Goal: Task Accomplishment & Management: Use online tool/utility

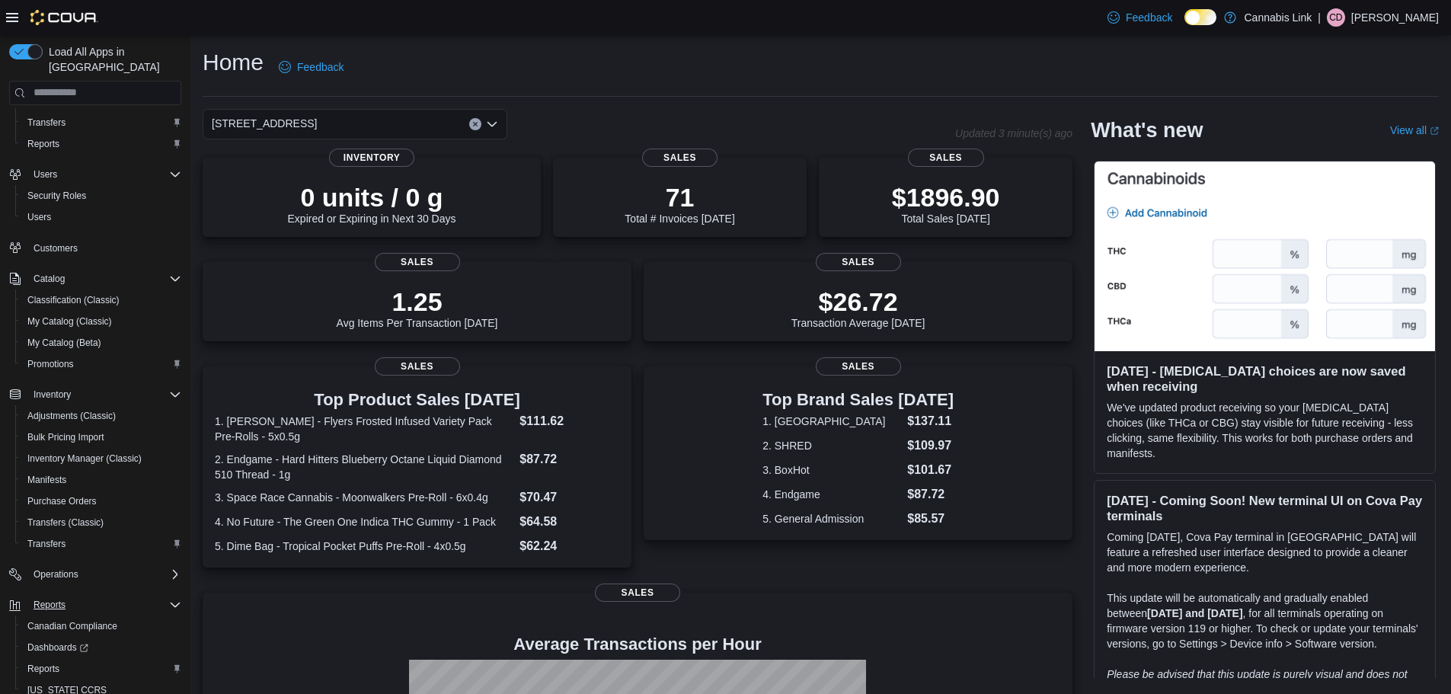
scroll to position [92, 0]
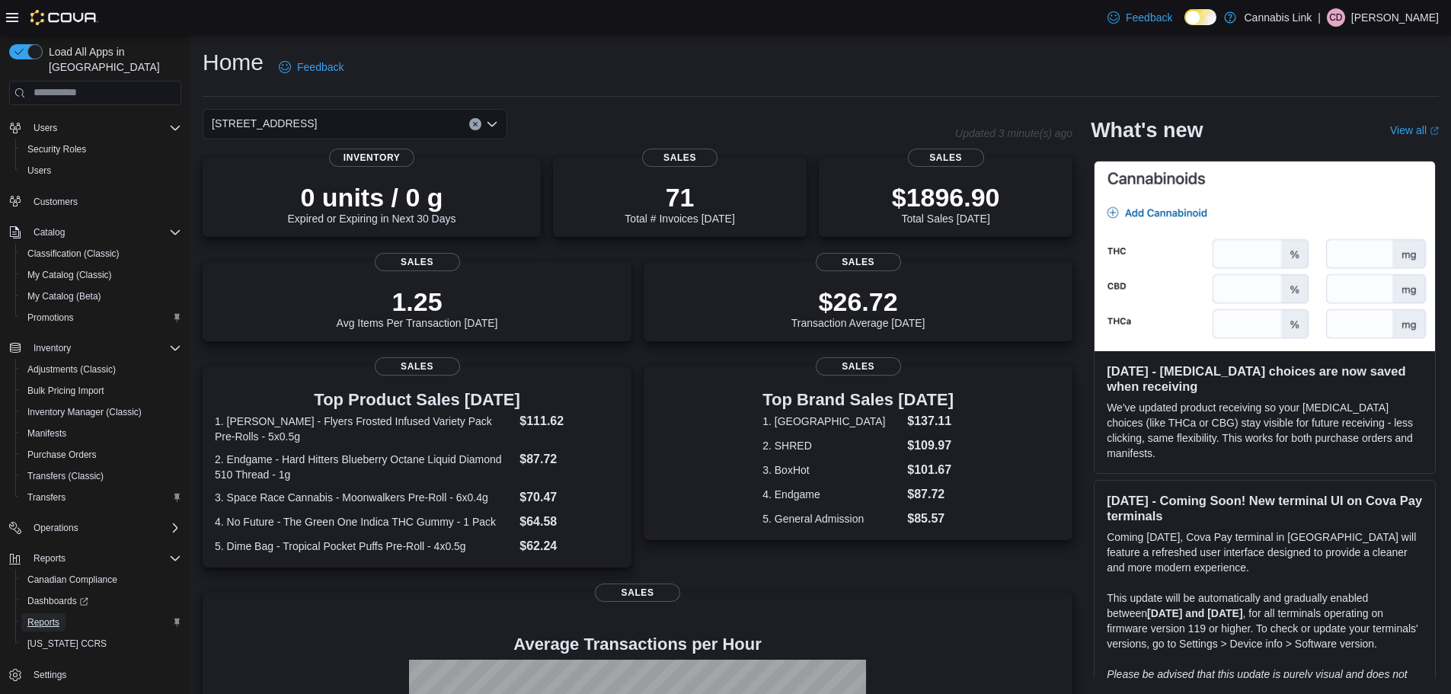
click at [42, 616] on span "Reports" at bounding box center [43, 622] width 32 height 12
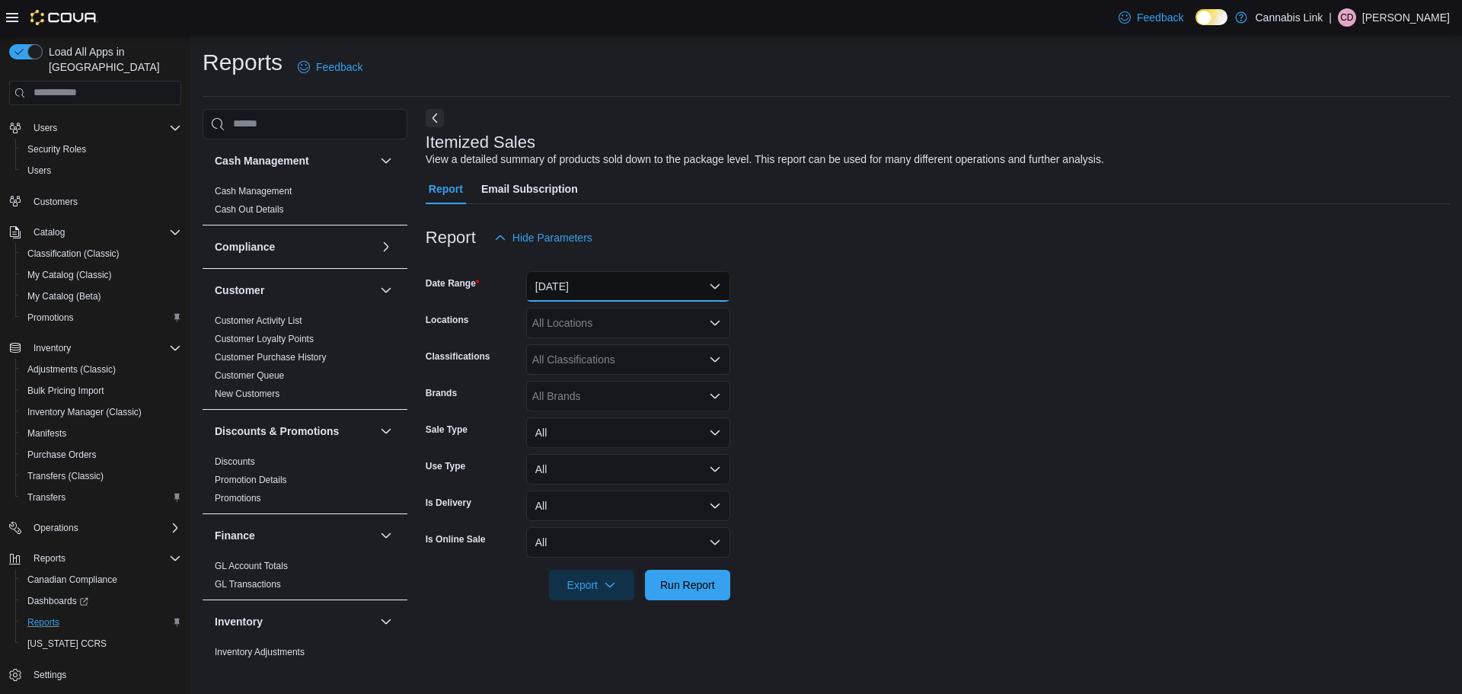
click at [572, 284] on button "[DATE]" at bounding box center [628, 286] width 204 height 30
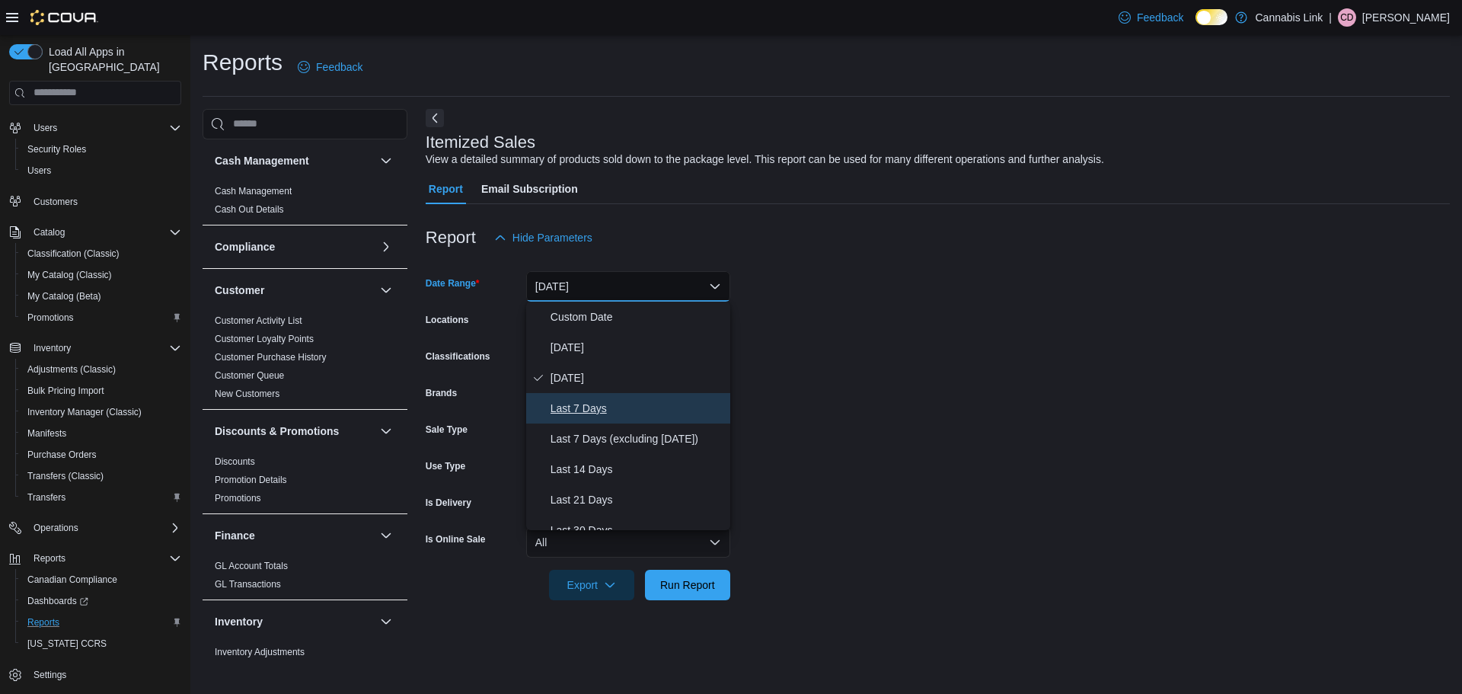
click at [583, 410] on span "Last 7 Days" at bounding box center [638, 408] width 174 height 18
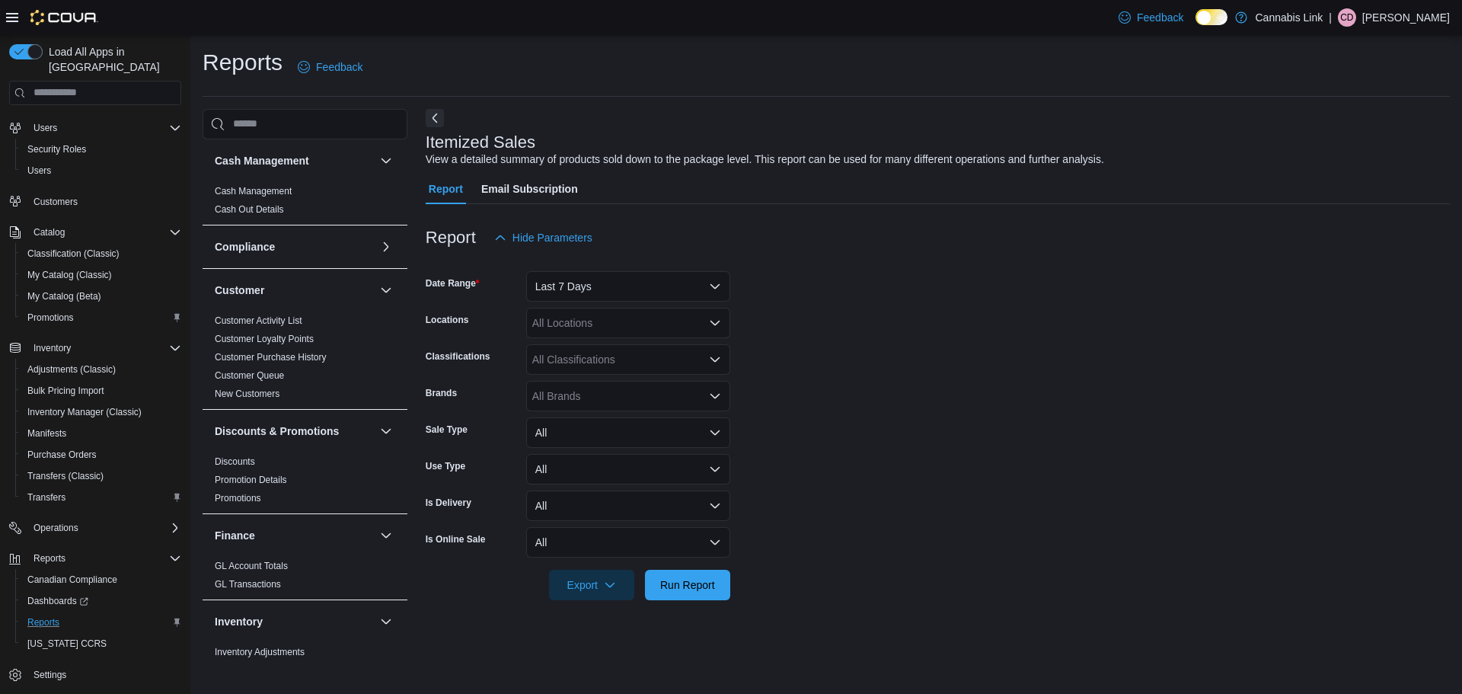
click at [908, 318] on form "Date Range Last 7 Days Locations All Locations Classifications All Classificati…" at bounding box center [938, 426] width 1024 height 347
click at [694, 587] on span "Run Report" at bounding box center [687, 583] width 55 height 15
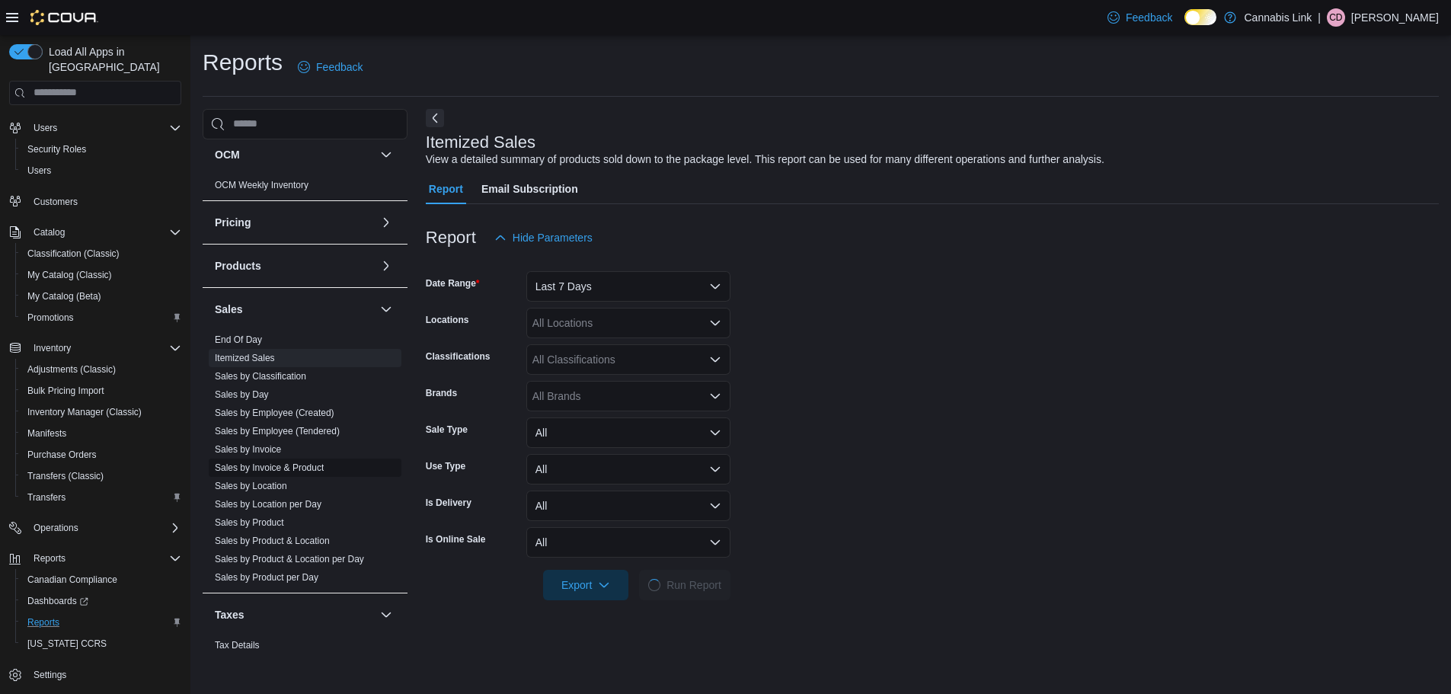
scroll to position [838, 0]
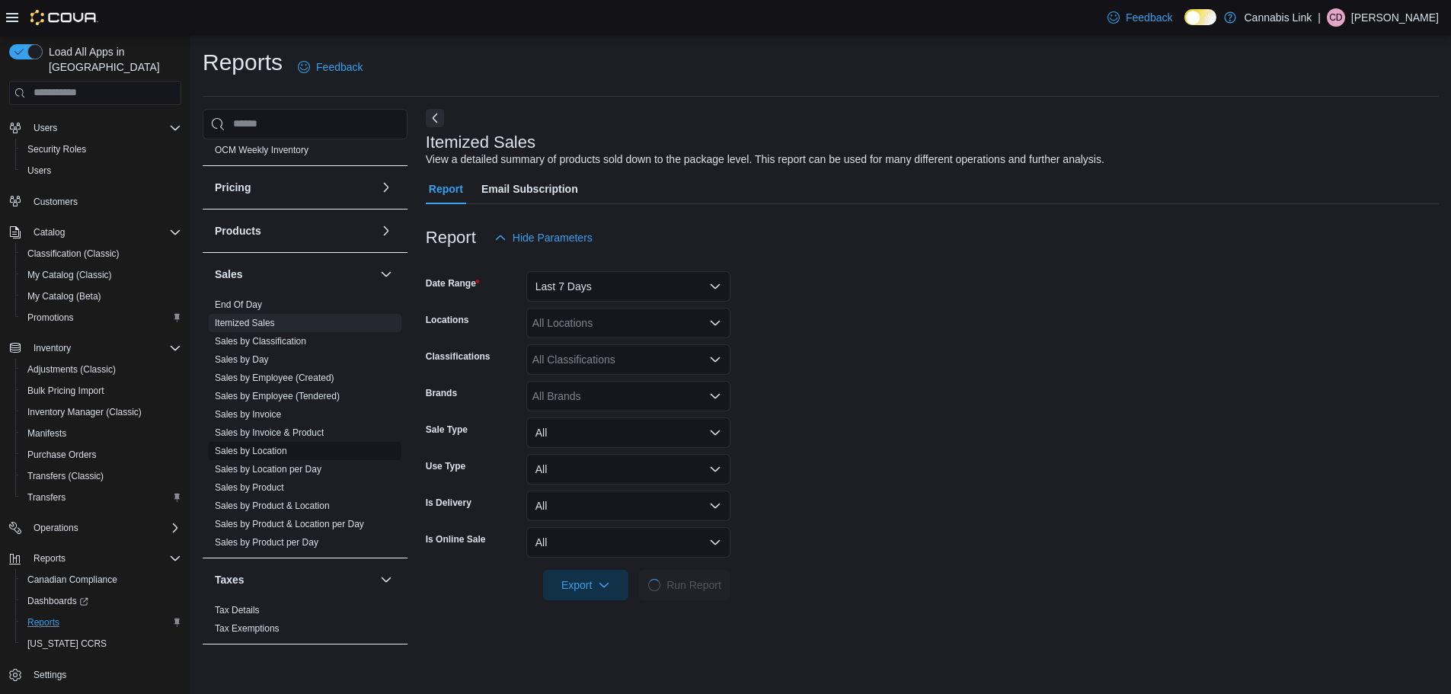
click at [249, 455] on link "Sales by Location" at bounding box center [251, 450] width 72 height 11
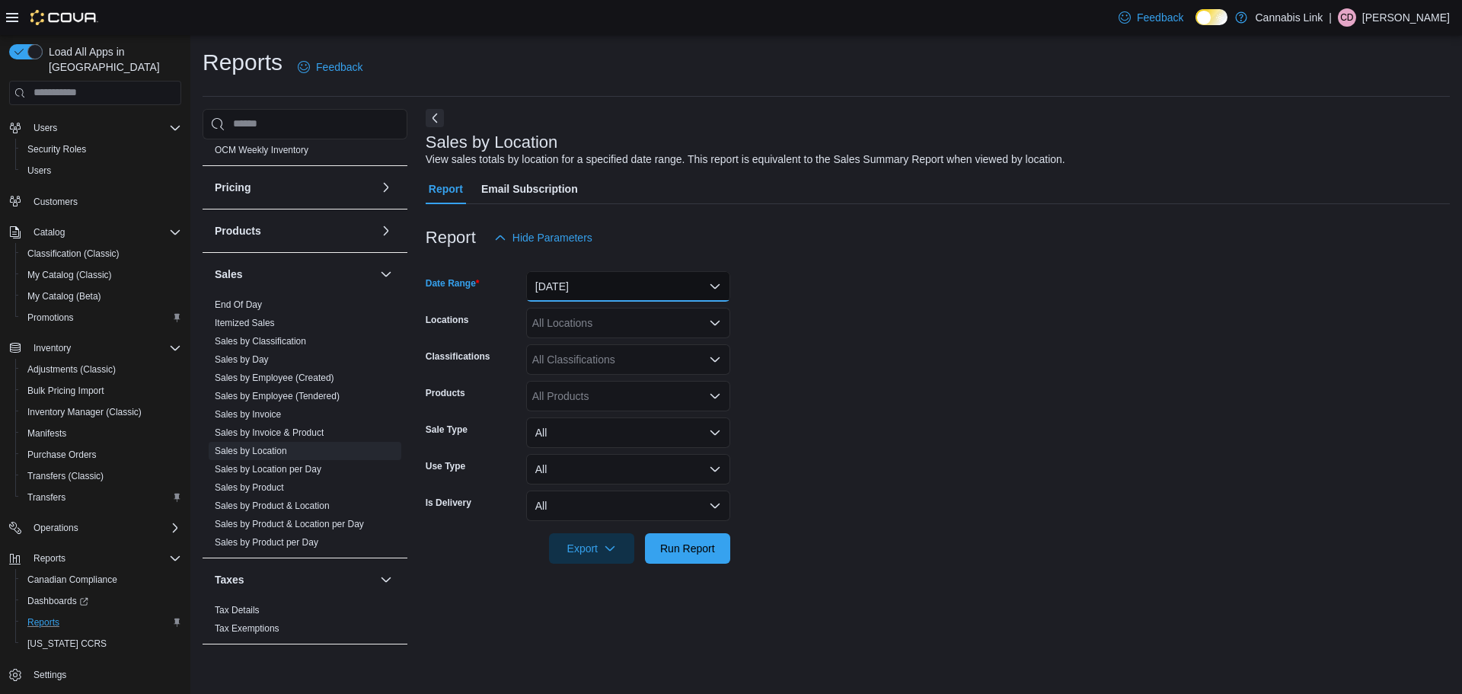
click at [581, 276] on button "[DATE]" at bounding box center [628, 286] width 204 height 30
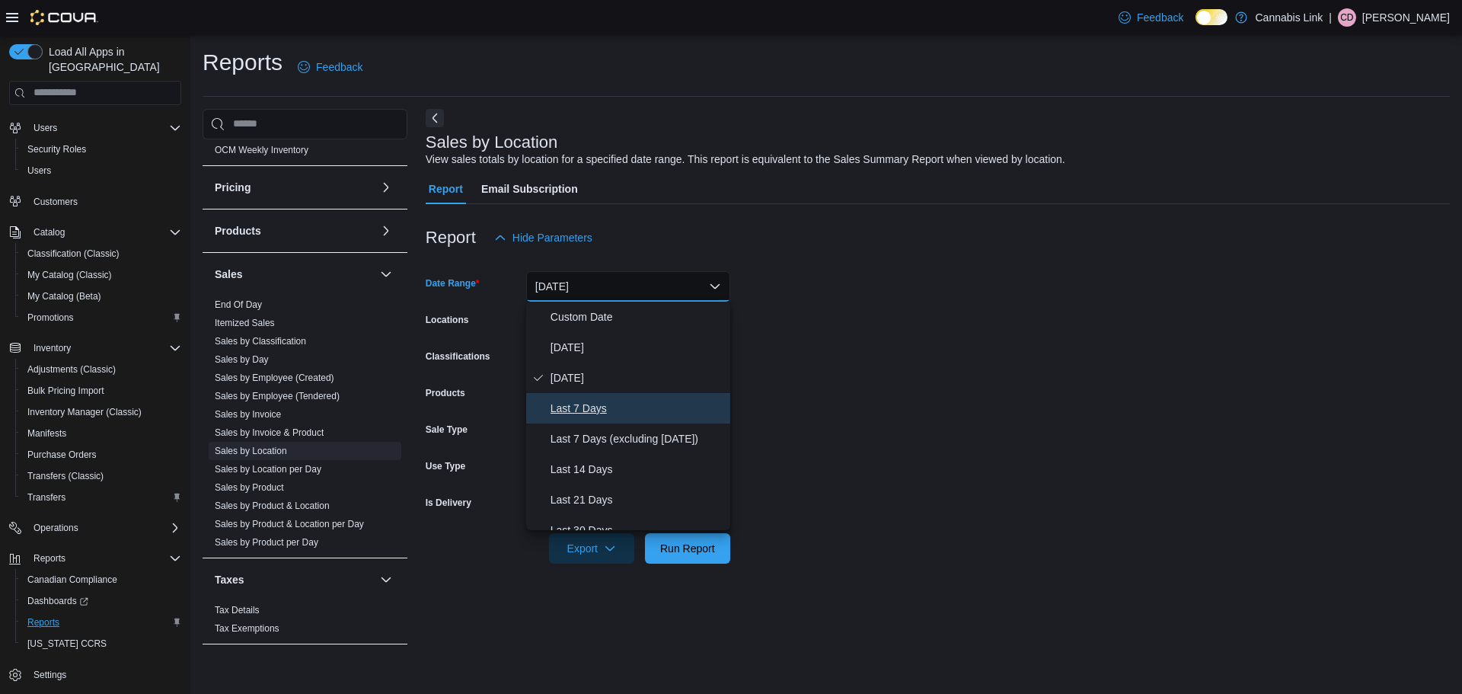
click at [608, 401] on span "Last 7 Days" at bounding box center [638, 408] width 174 height 18
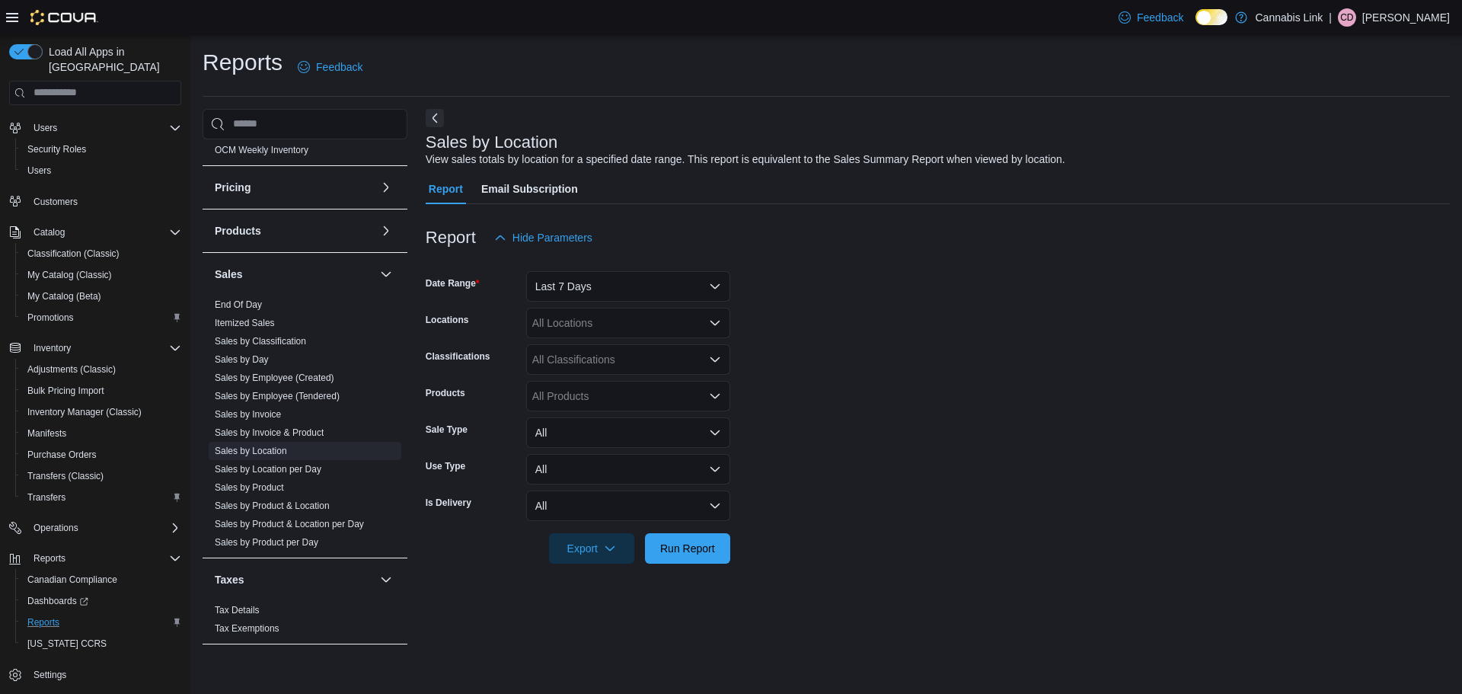
drag, startPoint x: 835, startPoint y: 371, endPoint x: 771, endPoint y: 388, distance: 66.3
click at [829, 373] on form "Date Range Last 7 Days Locations All Locations Classifications All Classificati…" at bounding box center [938, 408] width 1024 height 311
click at [687, 554] on span "Run Report" at bounding box center [687, 547] width 55 height 15
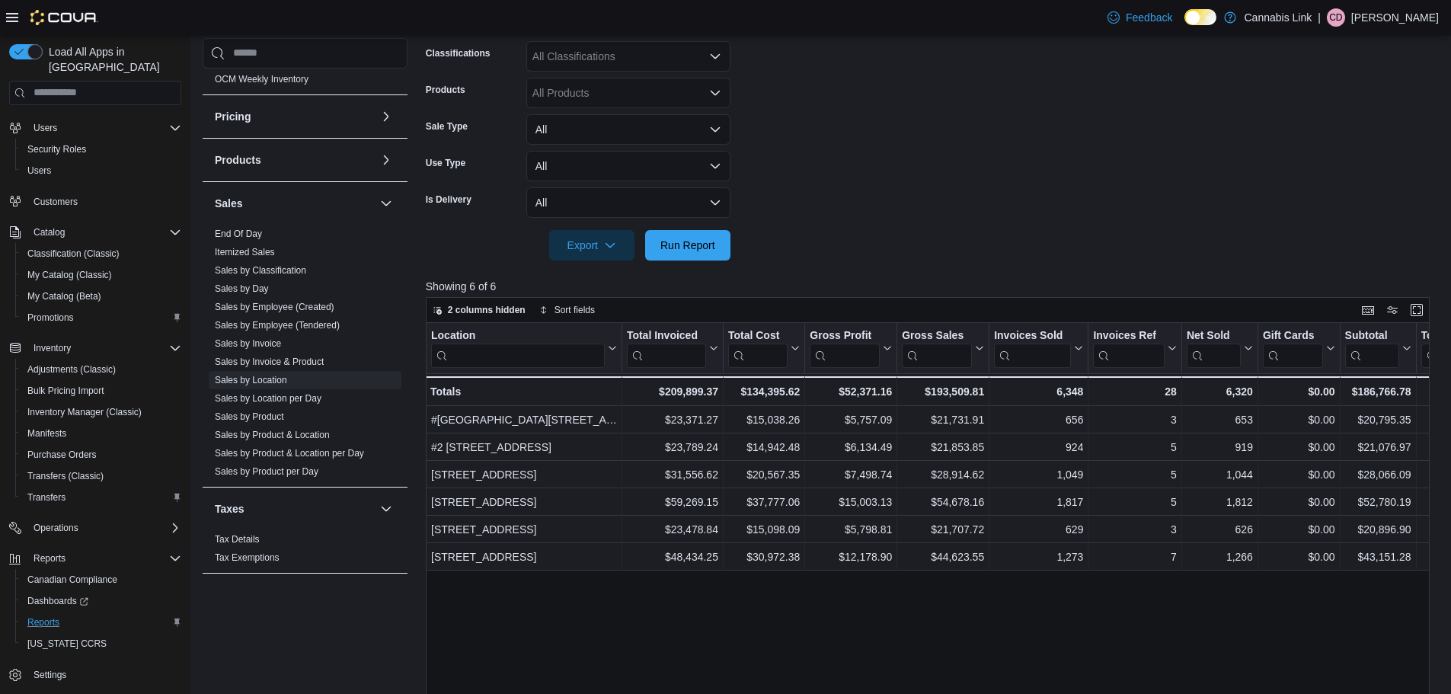
scroll to position [305, 0]
